Goal: Entertainment & Leisure: Consume media (video, audio)

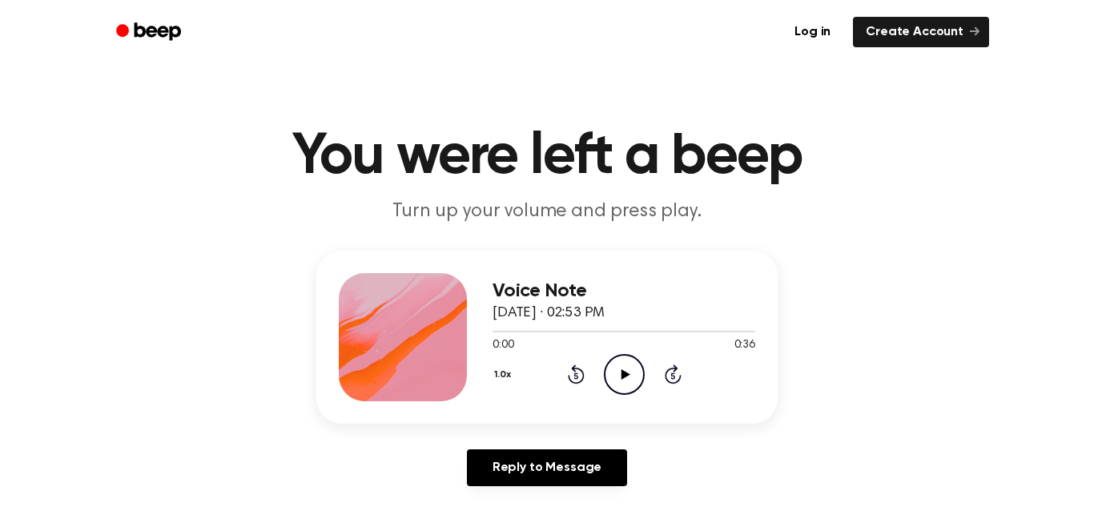
click at [637, 372] on icon "Play Audio" at bounding box center [624, 374] width 41 height 41
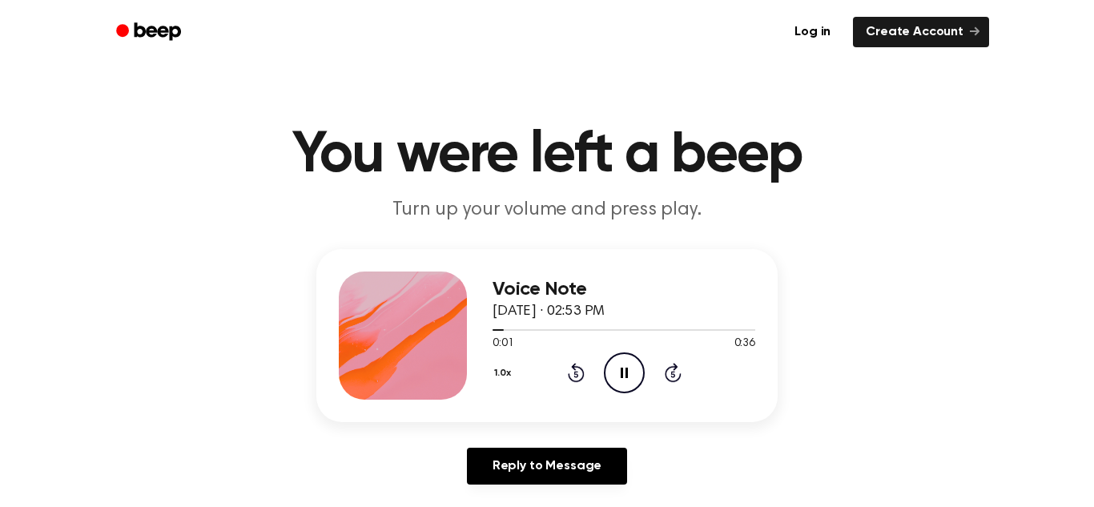
click at [640, 366] on icon "Pause Audio" at bounding box center [624, 373] width 41 height 41
click at [623, 369] on icon at bounding box center [625, 373] width 9 height 10
click at [545, 405] on div "Voice Note [DATE] · 02:53 PM 0:01 0:36 Your browser does not support the [objec…" at bounding box center [546, 335] width 461 height 173
click at [576, 374] on icon at bounding box center [576, 375] width 4 height 6
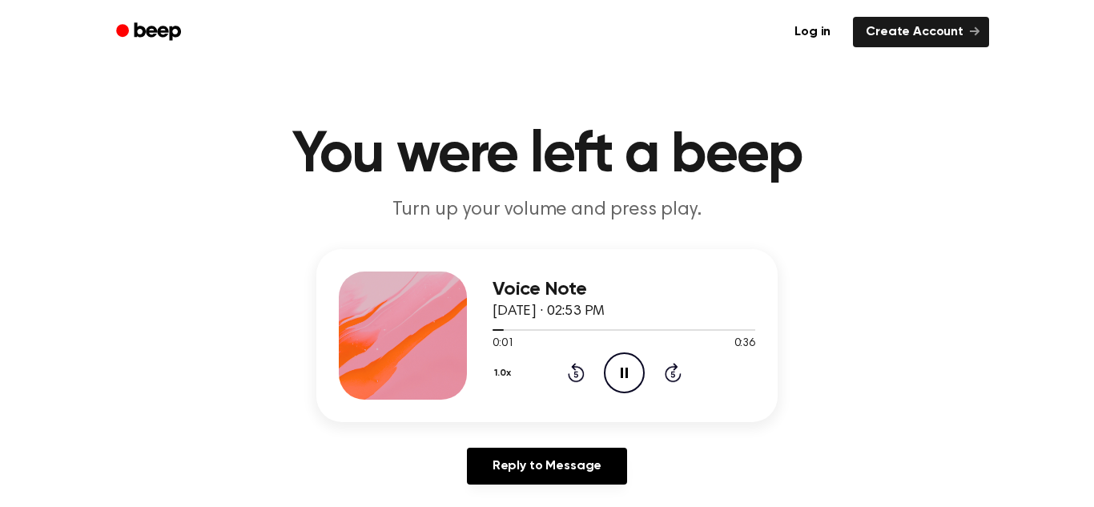
click at [583, 373] on icon at bounding box center [576, 372] width 17 height 19
click at [582, 371] on icon at bounding box center [576, 372] width 17 height 19
click at [576, 374] on icon at bounding box center [576, 375] width 4 height 6
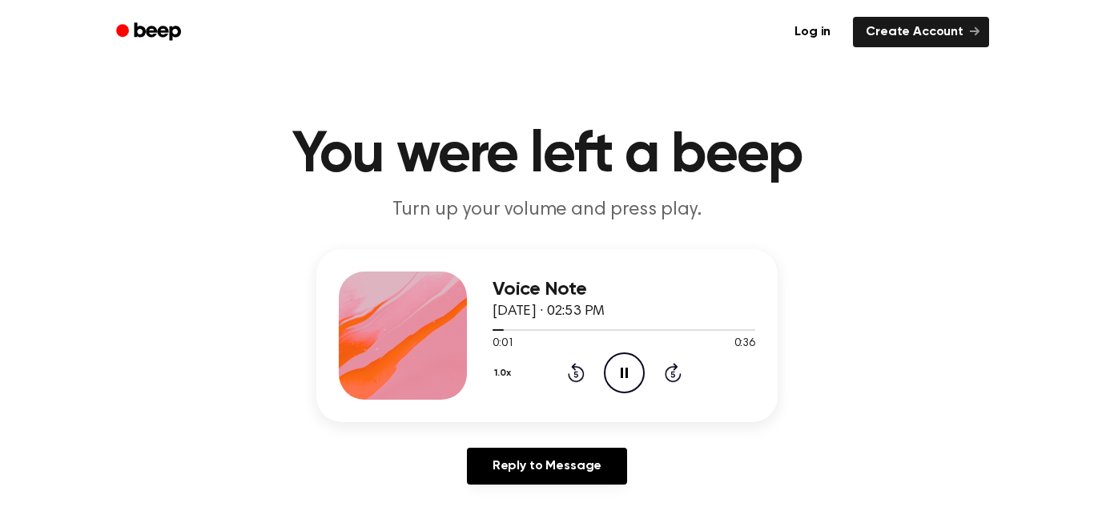
click at [582, 371] on icon at bounding box center [576, 372] width 17 height 19
click at [576, 374] on icon at bounding box center [576, 375] width 4 height 6
click at [581, 374] on icon "Rewind 5 seconds" at bounding box center [576, 372] width 18 height 21
click at [576, 374] on icon at bounding box center [576, 375] width 4 height 6
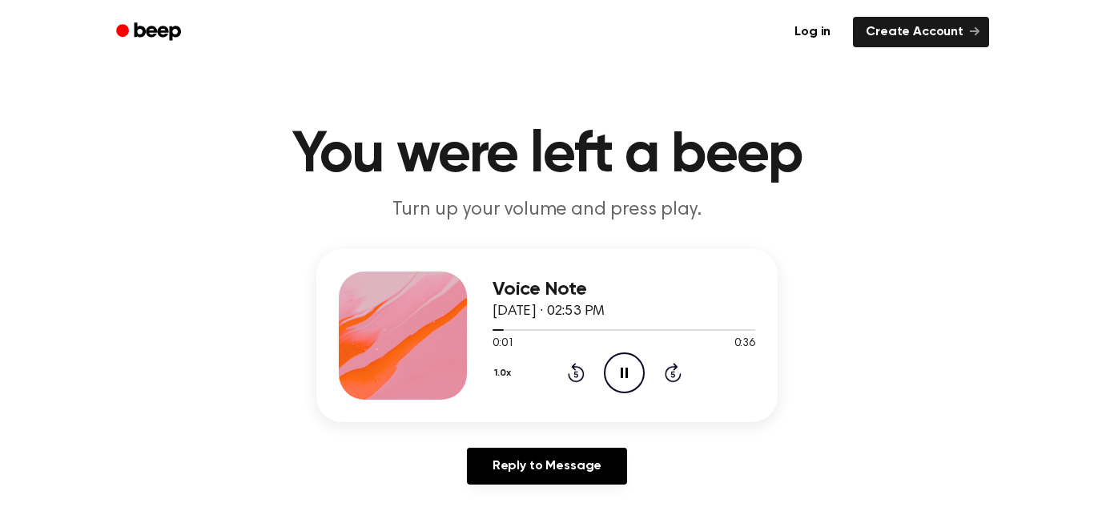
click at [581, 374] on icon "Rewind 5 seconds" at bounding box center [576, 372] width 18 height 21
click at [585, 373] on div "1.0x Rewind 5 seconds Pause Audio Skip 5 seconds" at bounding box center [624, 373] width 263 height 41
click at [582, 369] on icon at bounding box center [576, 372] width 17 height 19
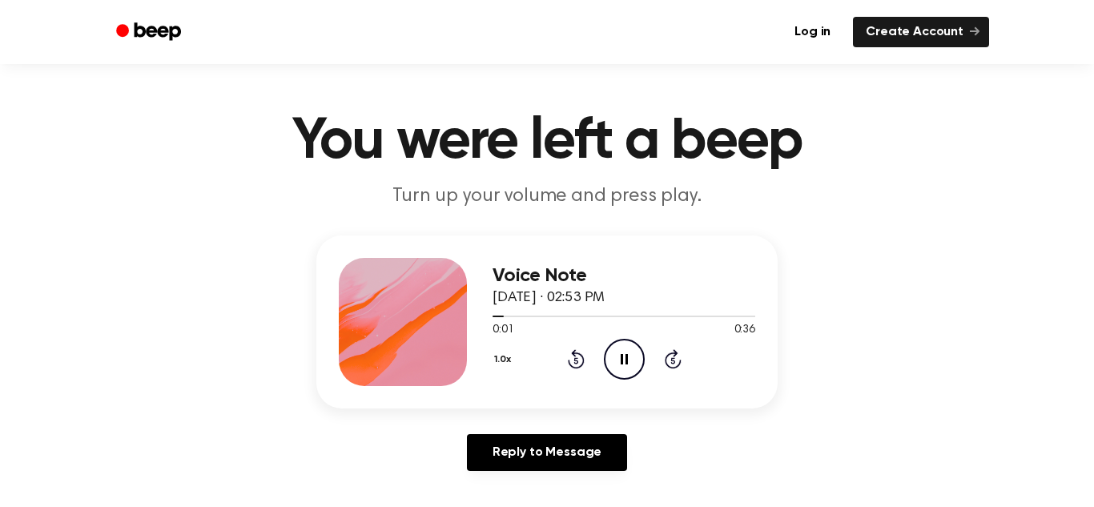
scroll to position [24, 0]
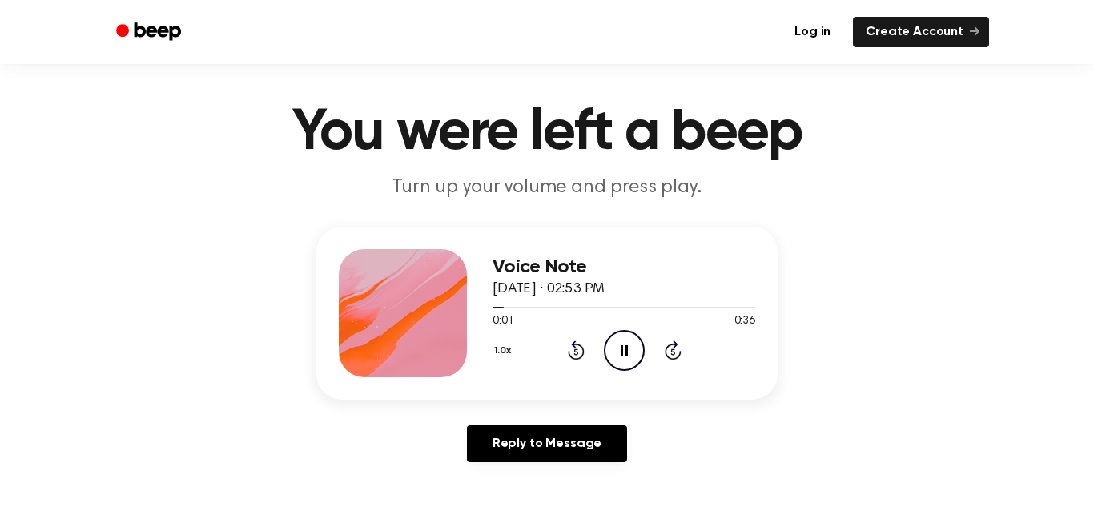
click at [577, 359] on icon at bounding box center [576, 350] width 17 height 19
click at [579, 357] on icon at bounding box center [576, 350] width 17 height 19
click at [582, 373] on div "Voice Note [DATE] · 02:53 PM 0:01 0:36 Your browser does not support the [objec…" at bounding box center [624, 313] width 263 height 128
click at [585, 370] on div "1.0x Rewind 5 seconds Pause Audio Skip 5 seconds" at bounding box center [624, 350] width 263 height 41
click at [586, 371] on div "Voice Note [DATE] · 02:53 PM 0:01 0:36 Your browser does not support the [objec…" at bounding box center [624, 313] width 263 height 128
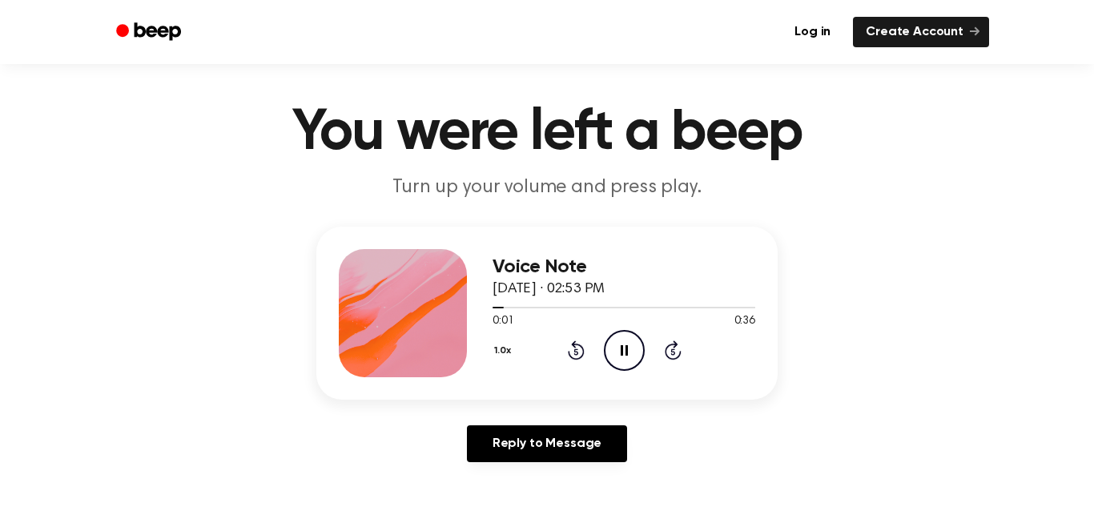
click at [570, 381] on div "Voice Note [DATE] · 02:53 PM 0:01 0:36 Your browser does not support the [objec…" at bounding box center [546, 313] width 461 height 173
click at [575, 360] on icon at bounding box center [576, 350] width 17 height 19
click at [576, 352] on icon at bounding box center [576, 352] width 4 height 6
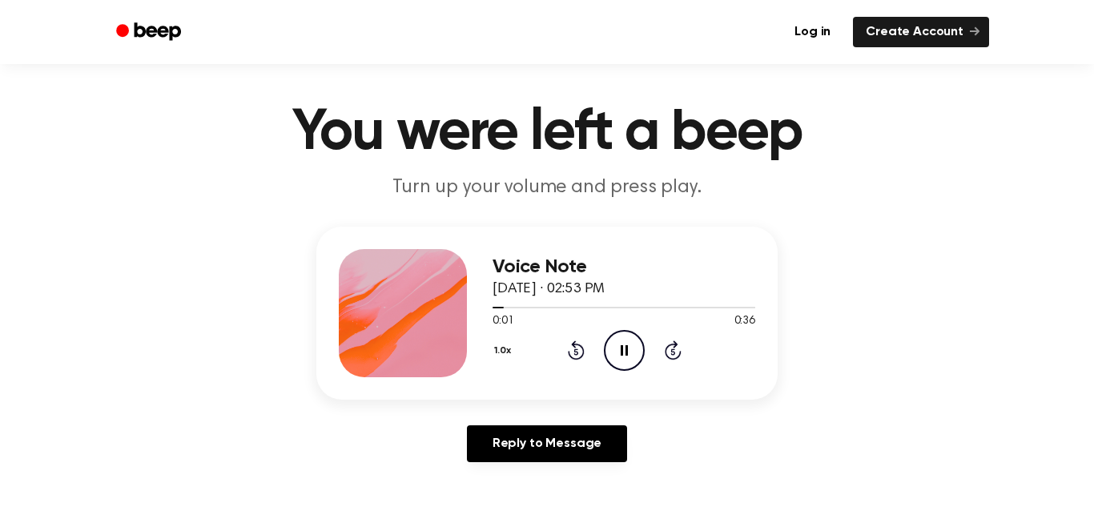
click at [580, 351] on icon "Rewind 5 seconds" at bounding box center [576, 350] width 18 height 21
click at [703, 361] on div "1.0x Rewind 5 seconds Pause Audio Skip 5 seconds" at bounding box center [624, 350] width 263 height 41
click at [680, 358] on icon "Skip 5 seconds" at bounding box center [673, 350] width 18 height 21
click at [673, 352] on icon at bounding box center [673, 352] width 4 height 6
click at [671, 361] on div "1.0x Rewind 5 seconds Pause Audio Skip 5 seconds" at bounding box center [624, 350] width 263 height 41
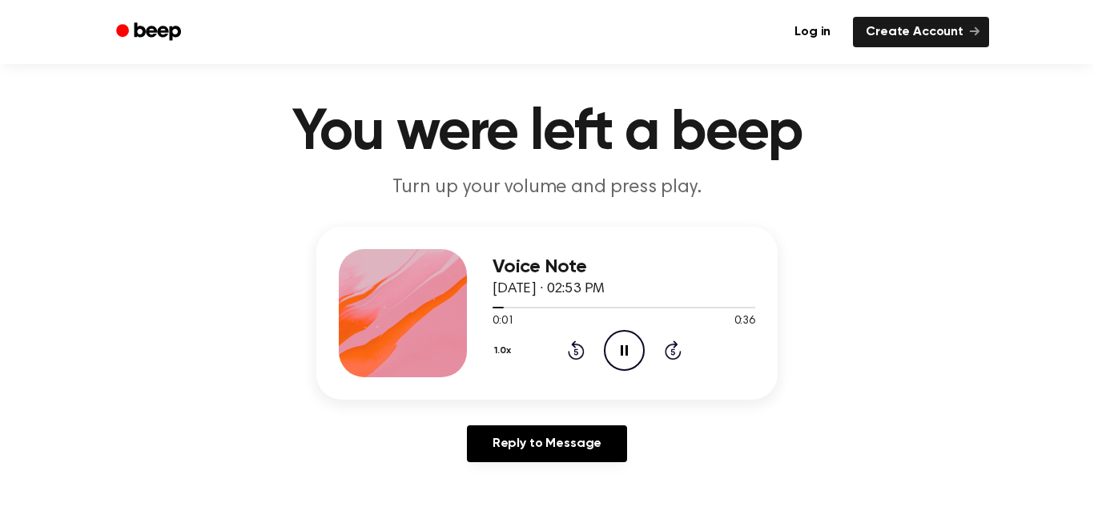
click at [673, 352] on icon at bounding box center [673, 352] width 4 height 6
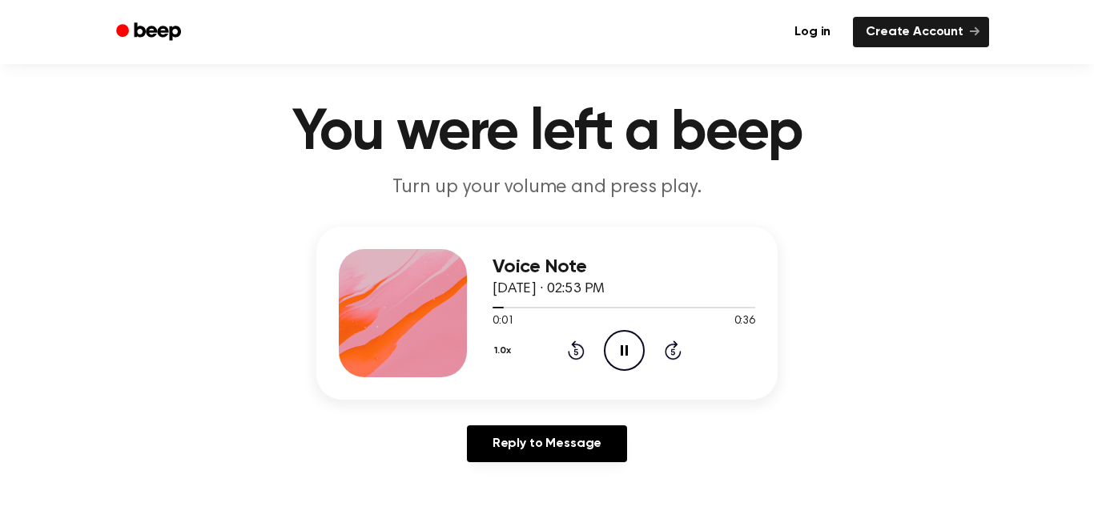
click at [576, 352] on icon at bounding box center [576, 352] width 4 height 6
click at [584, 350] on icon at bounding box center [576, 350] width 17 height 19
click at [576, 352] on icon at bounding box center [576, 352] width 4 height 6
click at [581, 349] on icon "Rewind 5 seconds" at bounding box center [576, 350] width 18 height 21
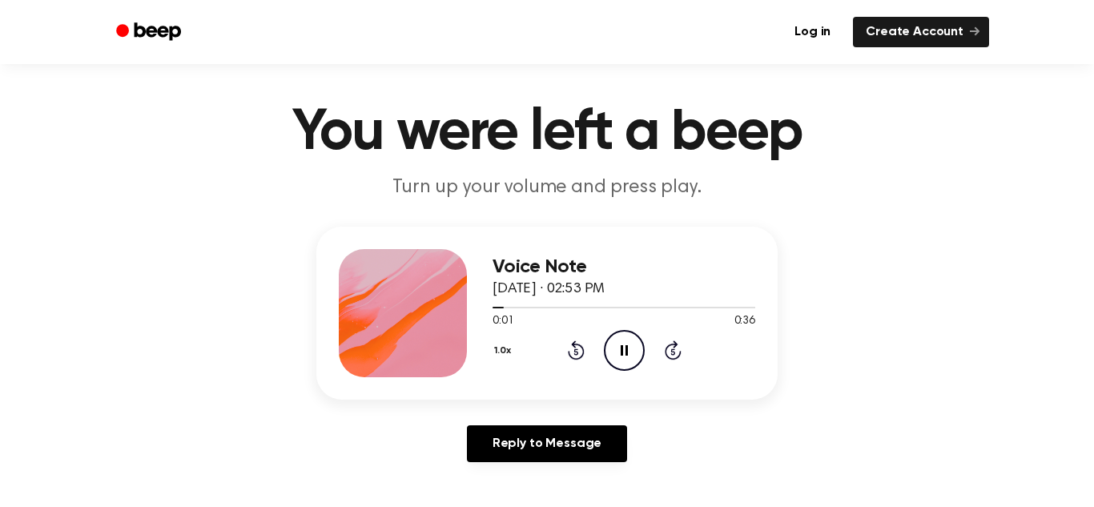
click at [582, 346] on icon at bounding box center [576, 350] width 17 height 19
click at [581, 346] on icon at bounding box center [576, 350] width 17 height 19
click at [584, 347] on icon "Rewind 5 seconds" at bounding box center [576, 350] width 18 height 21
click at [580, 347] on icon at bounding box center [576, 350] width 17 height 19
click at [584, 344] on icon "Rewind 5 seconds" at bounding box center [576, 350] width 18 height 21
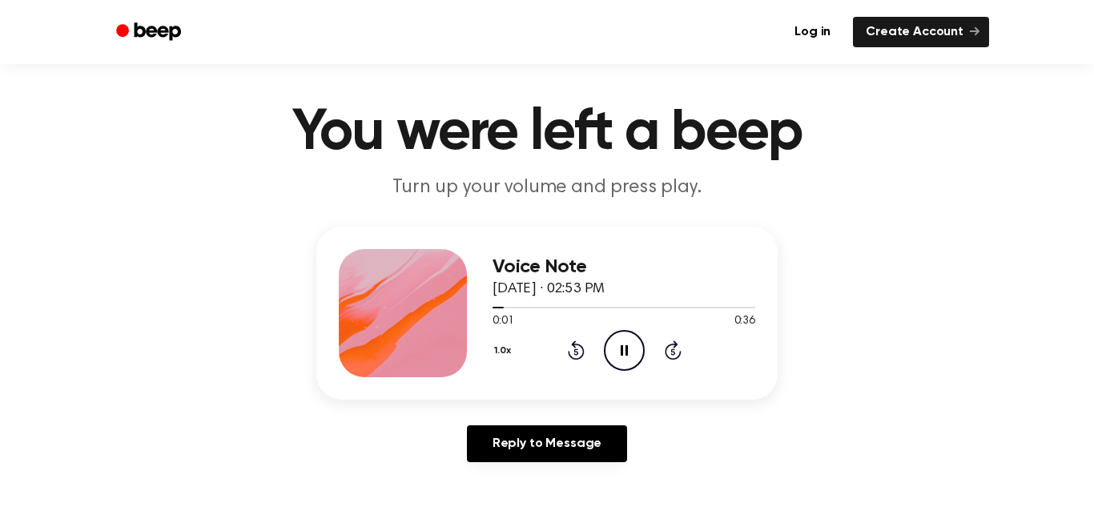
click at [579, 346] on icon at bounding box center [576, 350] width 17 height 19
click at [580, 346] on icon at bounding box center [576, 350] width 17 height 19
click at [580, 349] on icon "Rewind 5 seconds" at bounding box center [576, 350] width 18 height 21
click at [576, 352] on icon at bounding box center [576, 352] width 4 height 6
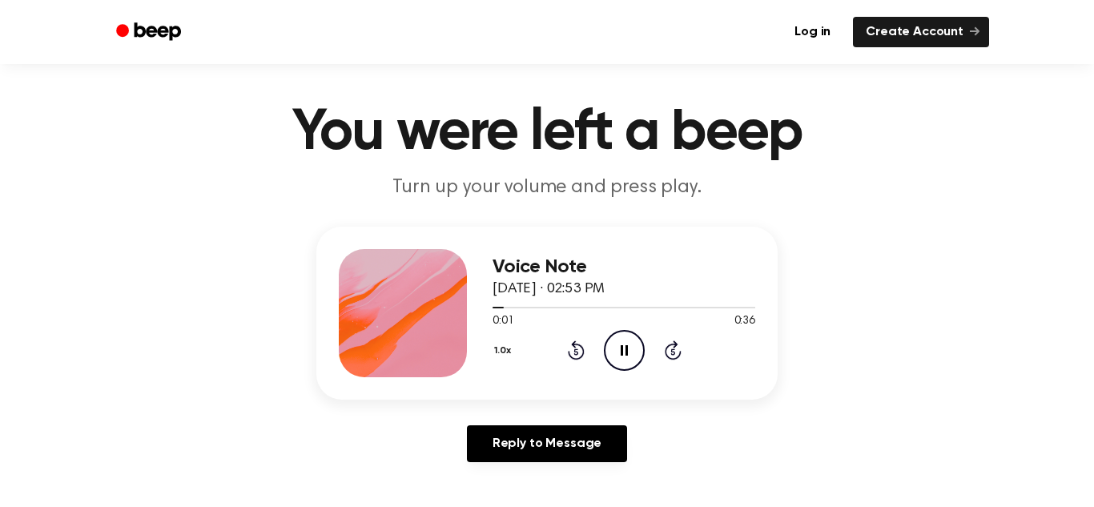
click at [585, 348] on div "1.0x Rewind 5 seconds Pause Audio Skip 5 seconds" at bounding box center [624, 350] width 263 height 41
click at [576, 352] on icon at bounding box center [576, 352] width 4 height 6
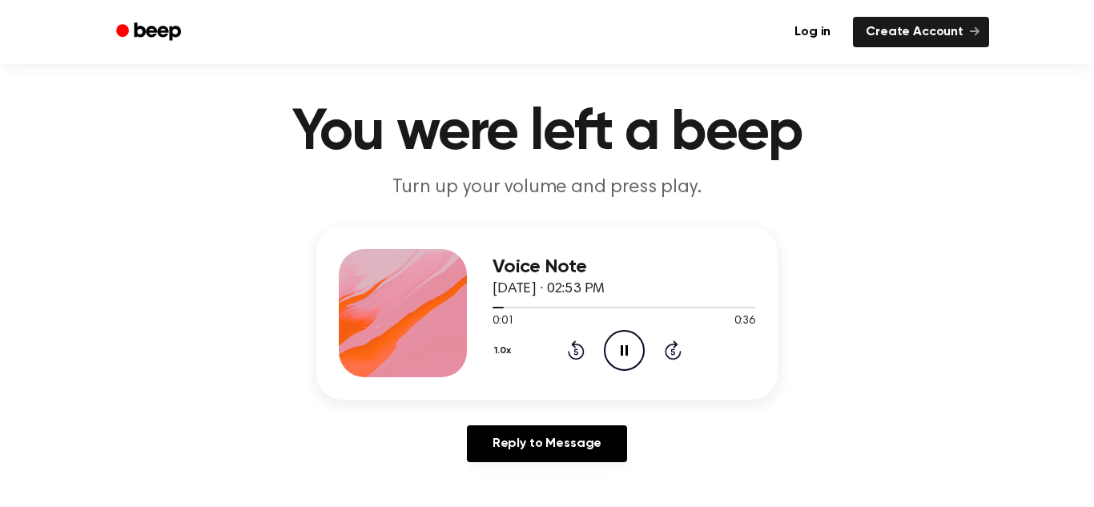
click at [643, 353] on circle at bounding box center [624, 350] width 39 height 39
click at [644, 356] on icon "Play Audio" at bounding box center [624, 350] width 41 height 41
click at [576, 352] on icon at bounding box center [576, 352] width 4 height 6
click at [577, 353] on icon at bounding box center [576, 352] width 4 height 6
click at [628, 360] on icon "Pause Audio" at bounding box center [624, 350] width 41 height 41
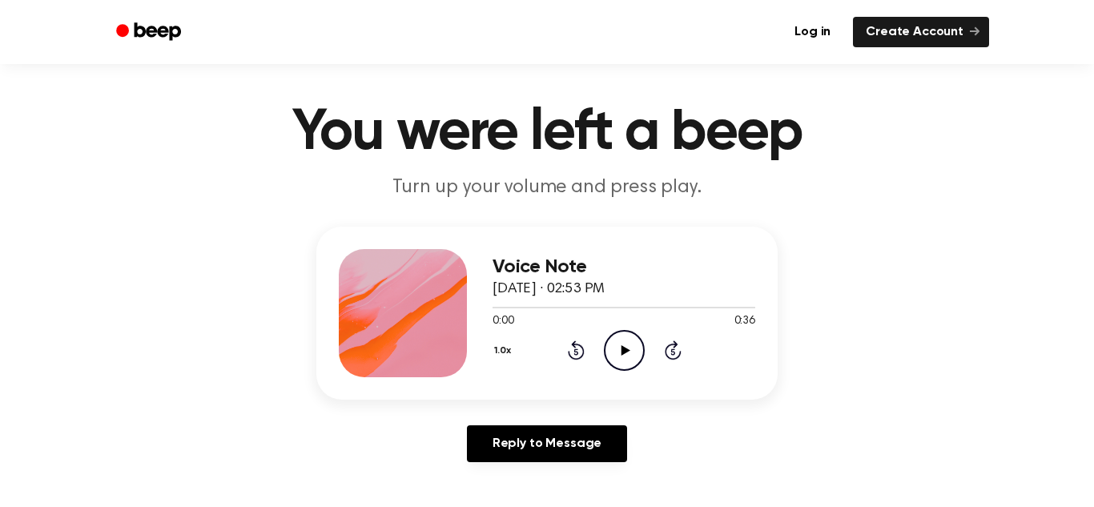
click at [567, 349] on icon "Rewind 5 seconds" at bounding box center [576, 350] width 18 height 21
click at [576, 352] on icon at bounding box center [576, 352] width 4 height 6
click at [623, 359] on icon "Play Audio" at bounding box center [624, 350] width 41 height 41
click at [571, 356] on icon at bounding box center [576, 350] width 17 height 19
click at [574, 357] on icon "Rewind 5 seconds" at bounding box center [576, 350] width 18 height 21
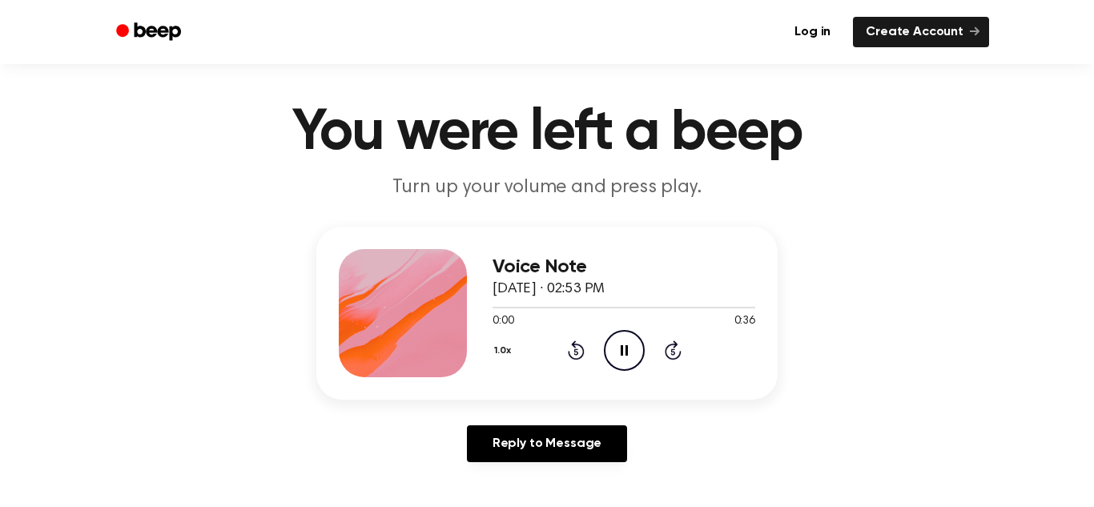
click at [576, 353] on icon "Rewind 5 seconds" at bounding box center [576, 350] width 18 height 21
click at [576, 352] on icon at bounding box center [576, 352] width 4 height 6
click at [576, 353] on icon "Rewind 5 seconds" at bounding box center [576, 350] width 18 height 21
click at [576, 352] on icon at bounding box center [576, 352] width 4 height 6
click at [581, 352] on icon "Rewind 5 seconds" at bounding box center [576, 350] width 18 height 21
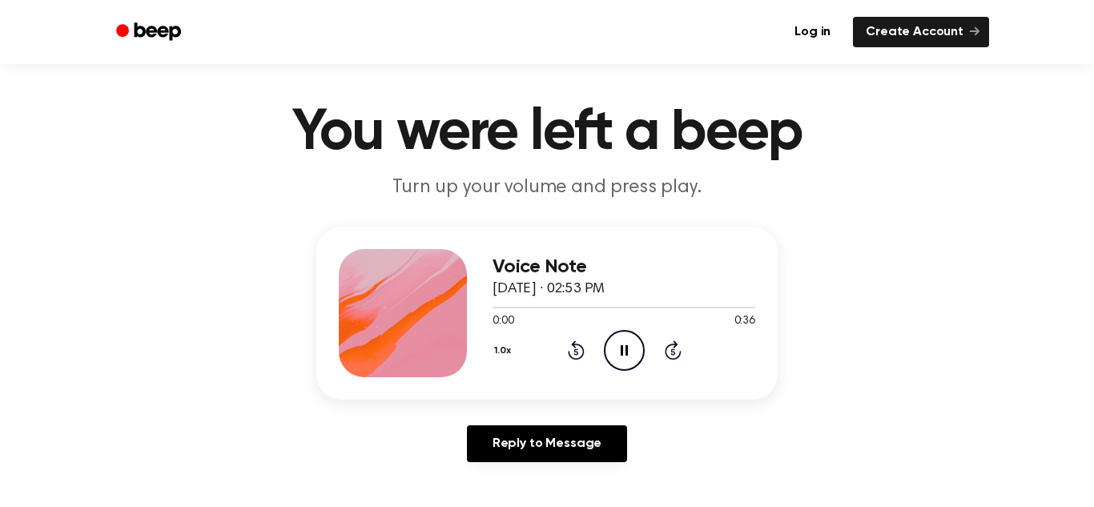
click at [581, 353] on icon "Rewind 5 seconds" at bounding box center [576, 350] width 18 height 21
click at [581, 354] on icon "Rewind 5 seconds" at bounding box center [576, 350] width 18 height 21
click at [581, 355] on icon "Rewind 5 seconds" at bounding box center [576, 350] width 18 height 21
click at [577, 352] on icon at bounding box center [576, 352] width 4 height 6
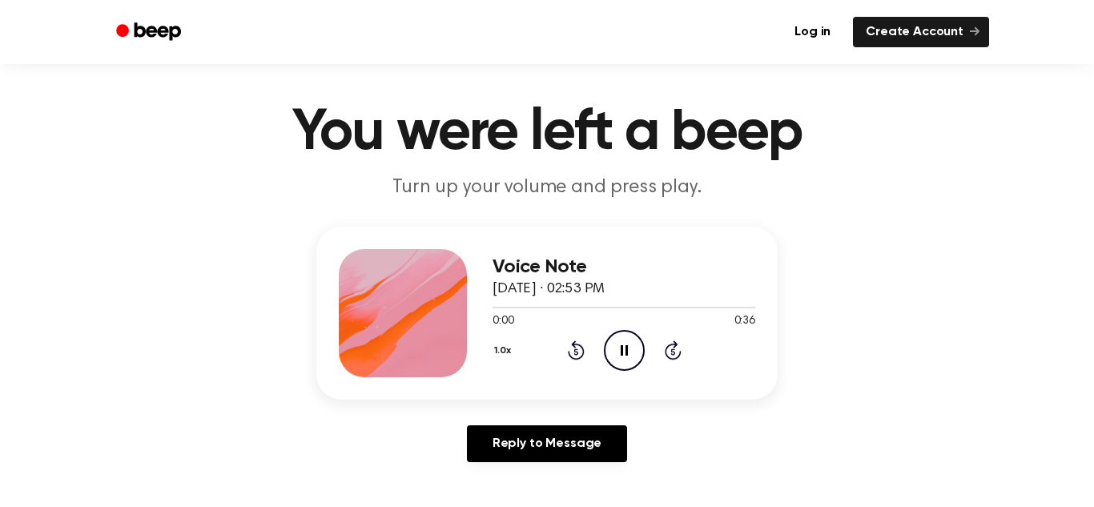
click at [584, 361] on div "1.0x Rewind 5 seconds Pause Audio Skip 5 seconds" at bounding box center [624, 350] width 263 height 41
click at [699, 348] on div "1.0x Rewind 5 seconds Pause Audio Skip 5 seconds" at bounding box center [624, 350] width 263 height 41
click at [680, 350] on icon "Skip 5 seconds" at bounding box center [673, 350] width 18 height 21
click at [673, 352] on icon at bounding box center [673, 352] width 4 height 6
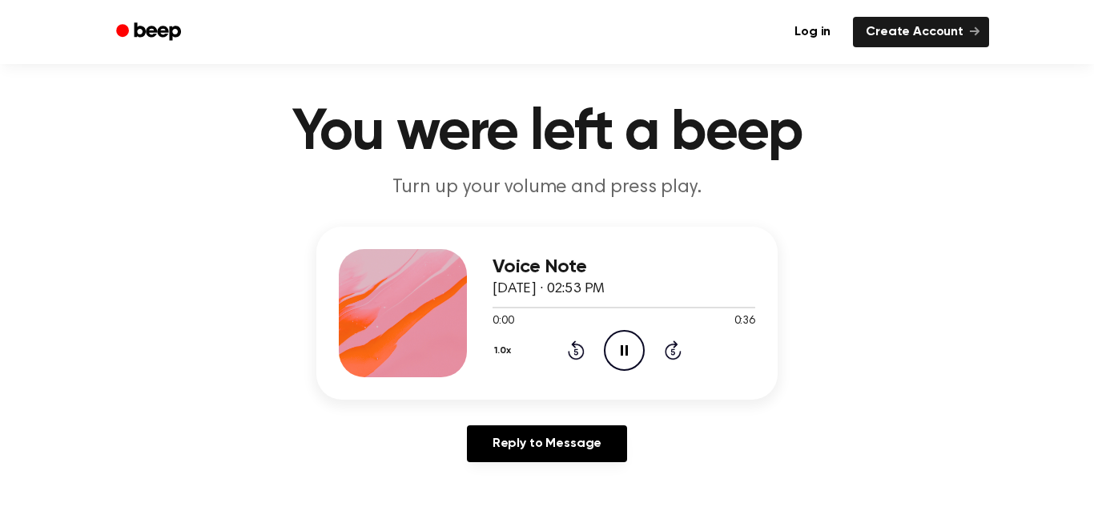
click at [673, 353] on icon "Skip 5 seconds" at bounding box center [673, 350] width 18 height 21
click at [673, 352] on icon at bounding box center [673, 352] width 4 height 6
click at [575, 357] on icon "Rewind 5 seconds" at bounding box center [576, 350] width 18 height 21
click at [576, 352] on icon at bounding box center [576, 352] width 4 height 6
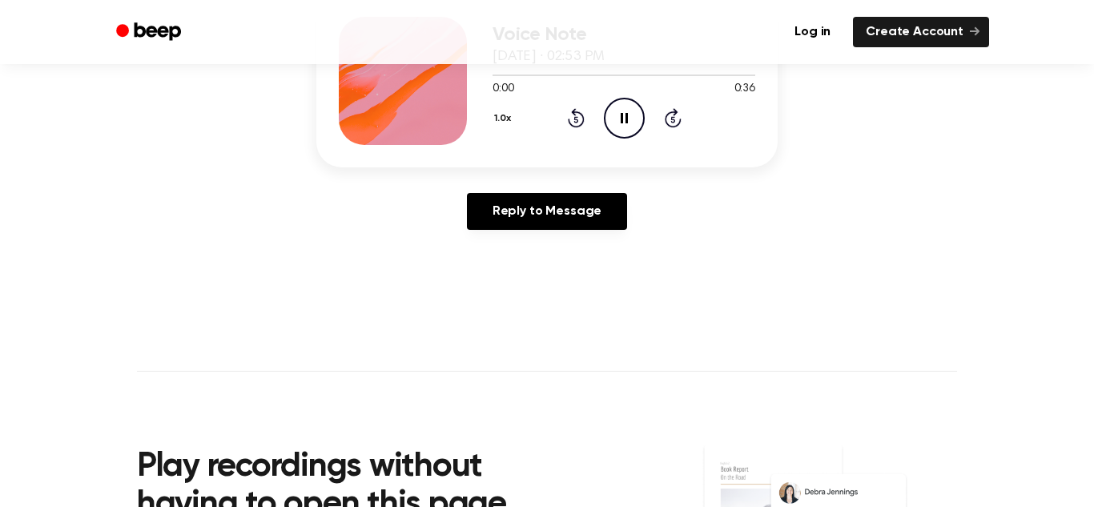
scroll to position [259, 0]
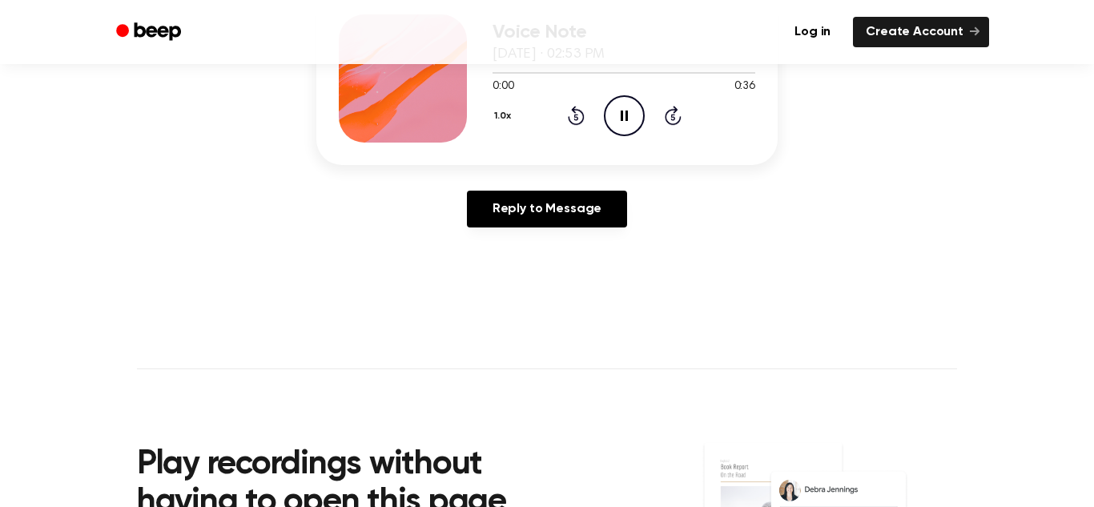
click at [574, 106] on icon at bounding box center [576, 115] width 17 height 19
click at [576, 117] on icon at bounding box center [576, 118] width 4 height 6
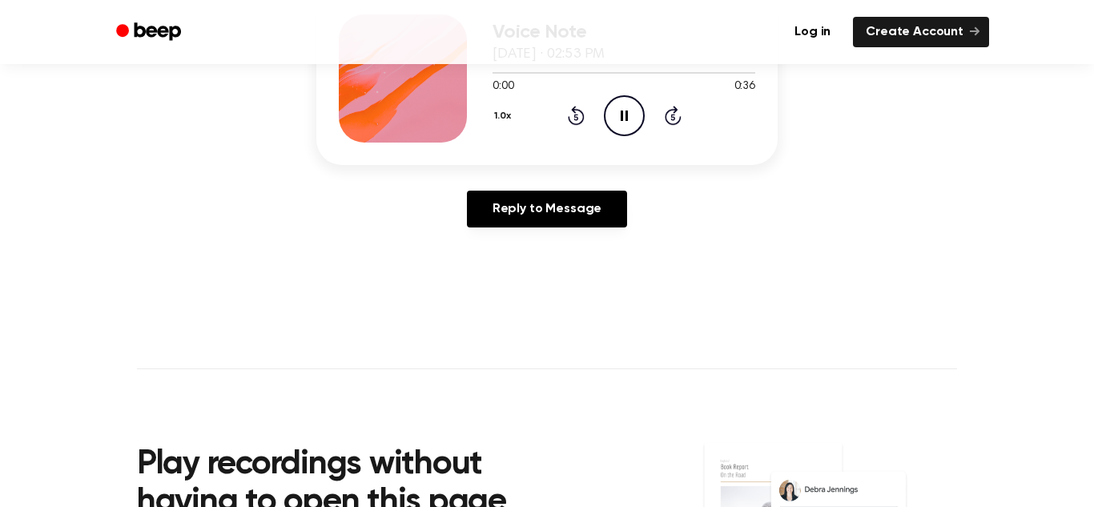
click at [627, 120] on icon at bounding box center [624, 116] width 7 height 10
click at [612, 125] on icon "Play Audio" at bounding box center [624, 115] width 41 height 41
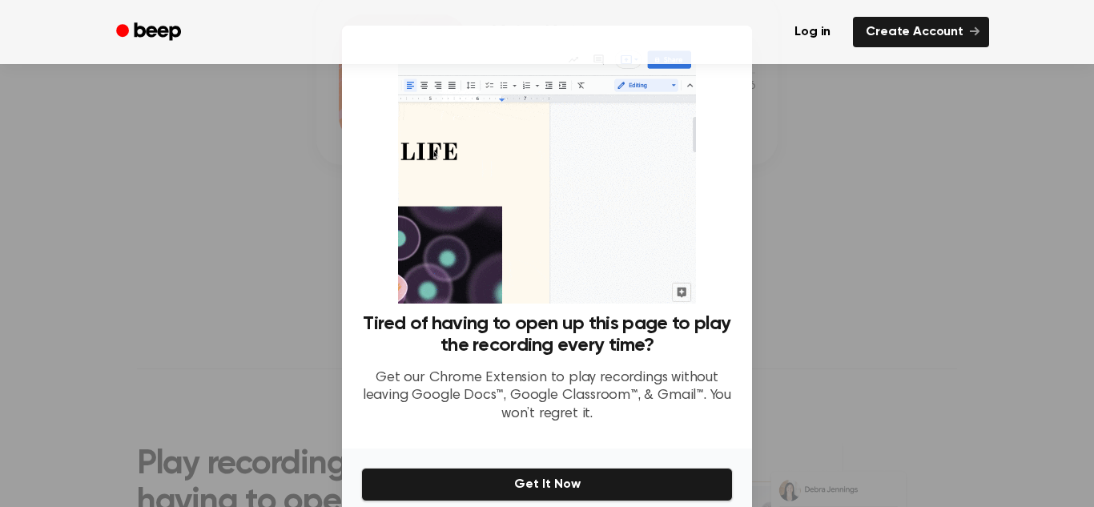
scroll to position [71, 0]
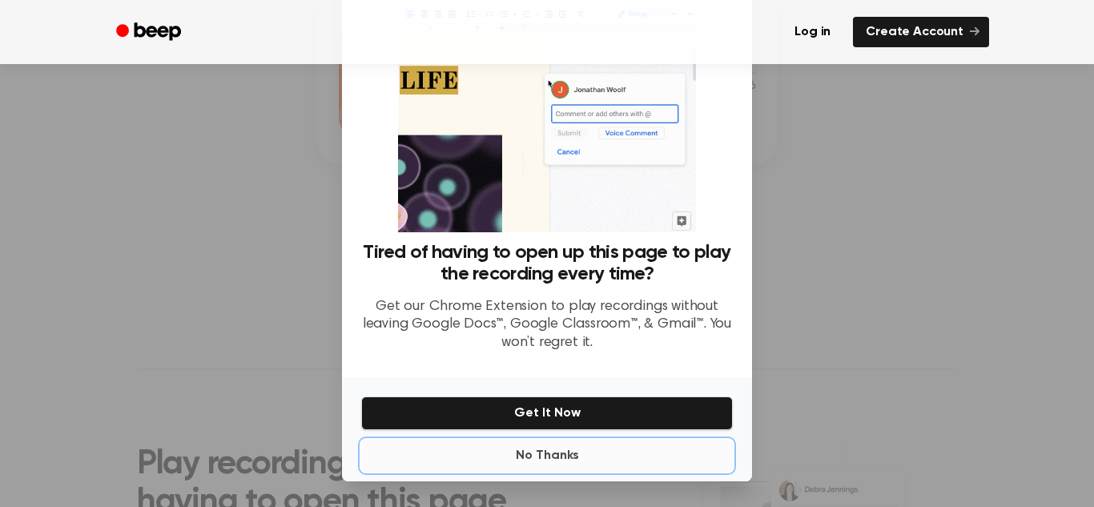
click at [518, 458] on button "No Thanks" at bounding box center [547, 456] width 372 height 32
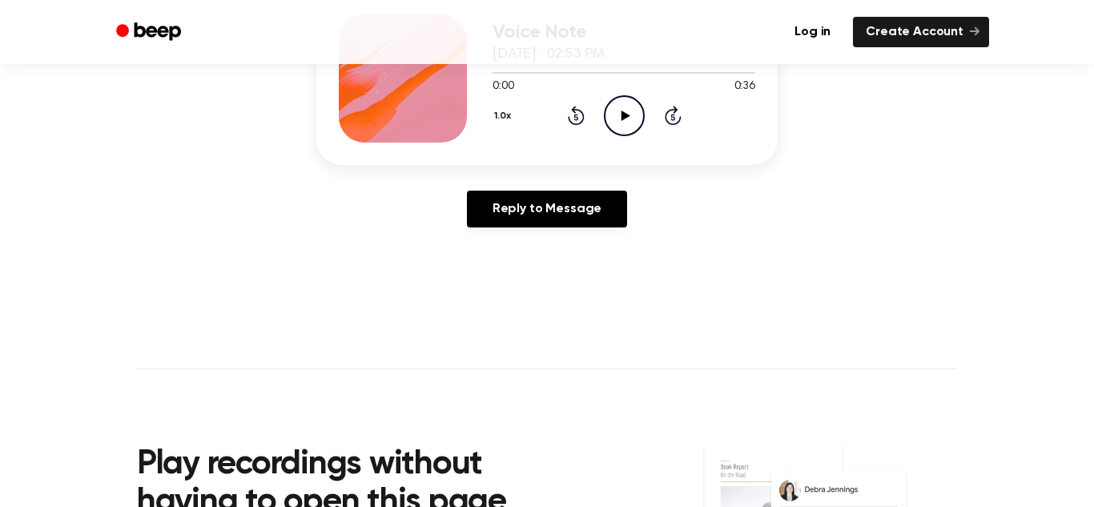
click at [624, 127] on icon "Play Audio" at bounding box center [624, 115] width 41 height 41
click at [615, 120] on icon "Pause Audio" at bounding box center [624, 115] width 41 height 41
click at [613, 118] on icon "Play Audio" at bounding box center [624, 115] width 41 height 41
click at [627, 115] on icon at bounding box center [624, 116] width 7 height 10
click at [611, 116] on icon "Play Audio" at bounding box center [624, 115] width 41 height 41
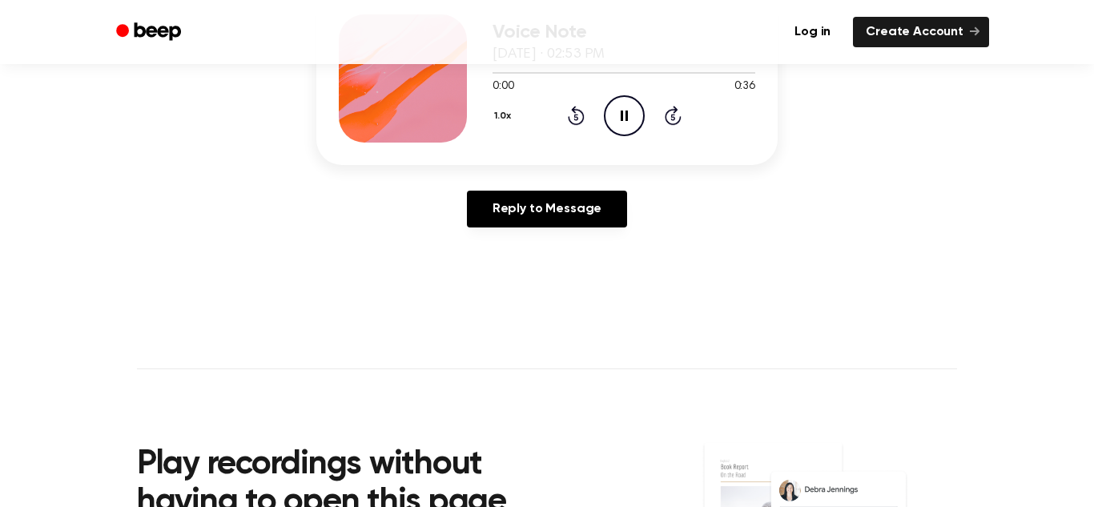
click at [615, 111] on icon "Pause Audio" at bounding box center [624, 115] width 41 height 41
click at [612, 113] on icon "Play Audio" at bounding box center [624, 115] width 41 height 41
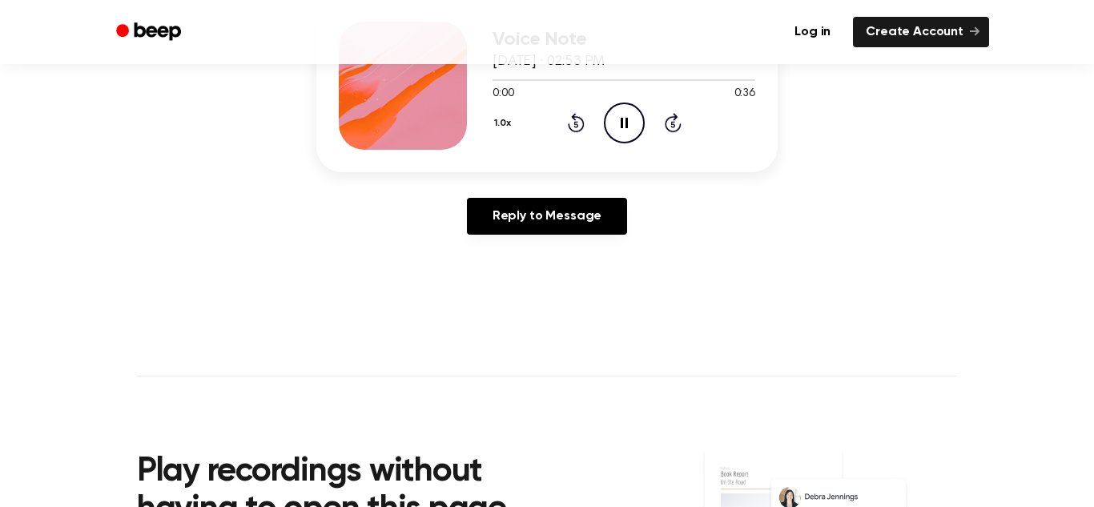
scroll to position [248, 0]
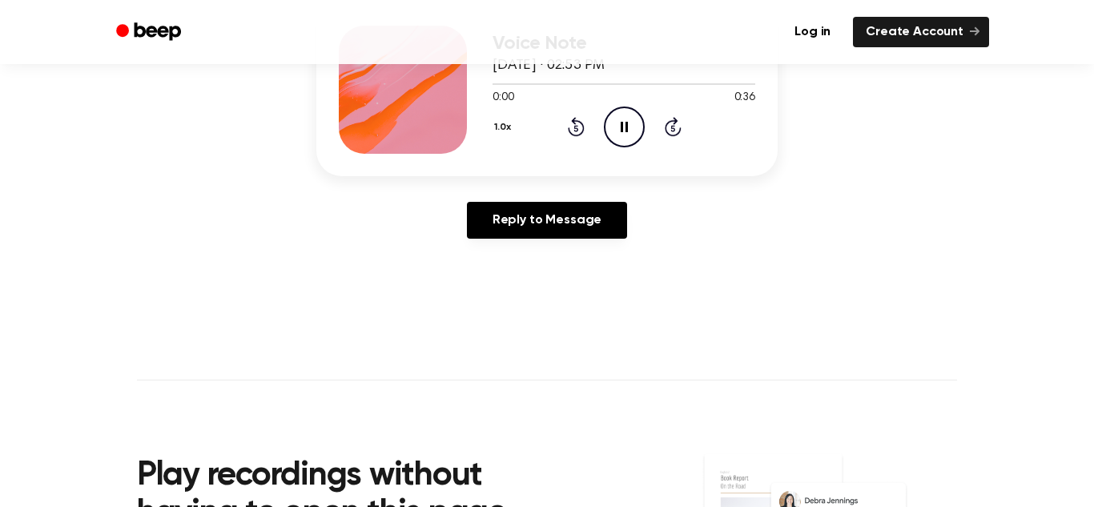
click at [576, 128] on icon at bounding box center [576, 129] width 4 height 6
click at [573, 127] on icon "Rewind 5 seconds" at bounding box center [576, 126] width 18 height 21
click at [576, 128] on icon at bounding box center [576, 129] width 4 height 6
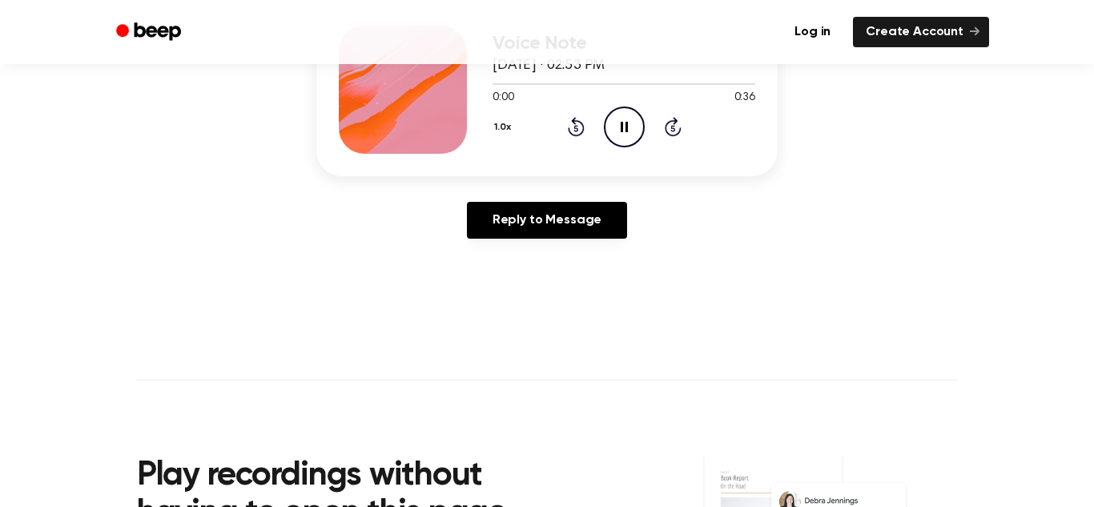
click at [576, 128] on icon at bounding box center [576, 129] width 4 height 6
click at [575, 120] on icon at bounding box center [576, 126] width 17 height 19
click at [570, 116] on icon "Rewind 5 seconds" at bounding box center [576, 126] width 18 height 21
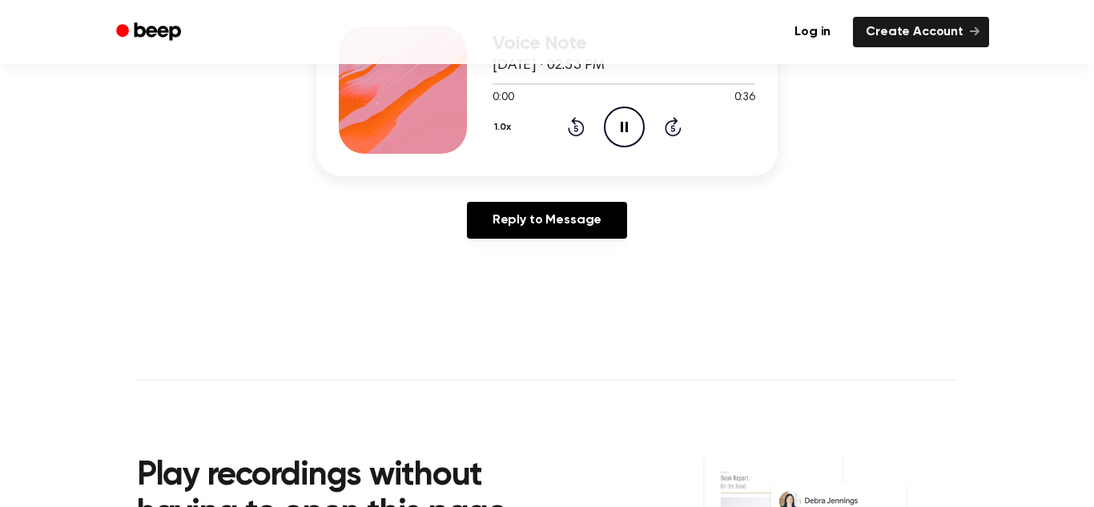
click at [571, 117] on icon "Rewind 5 seconds" at bounding box center [576, 126] width 18 height 21
click at [576, 128] on icon at bounding box center [576, 129] width 4 height 6
